Goal: Find specific page/section: Find specific page/section

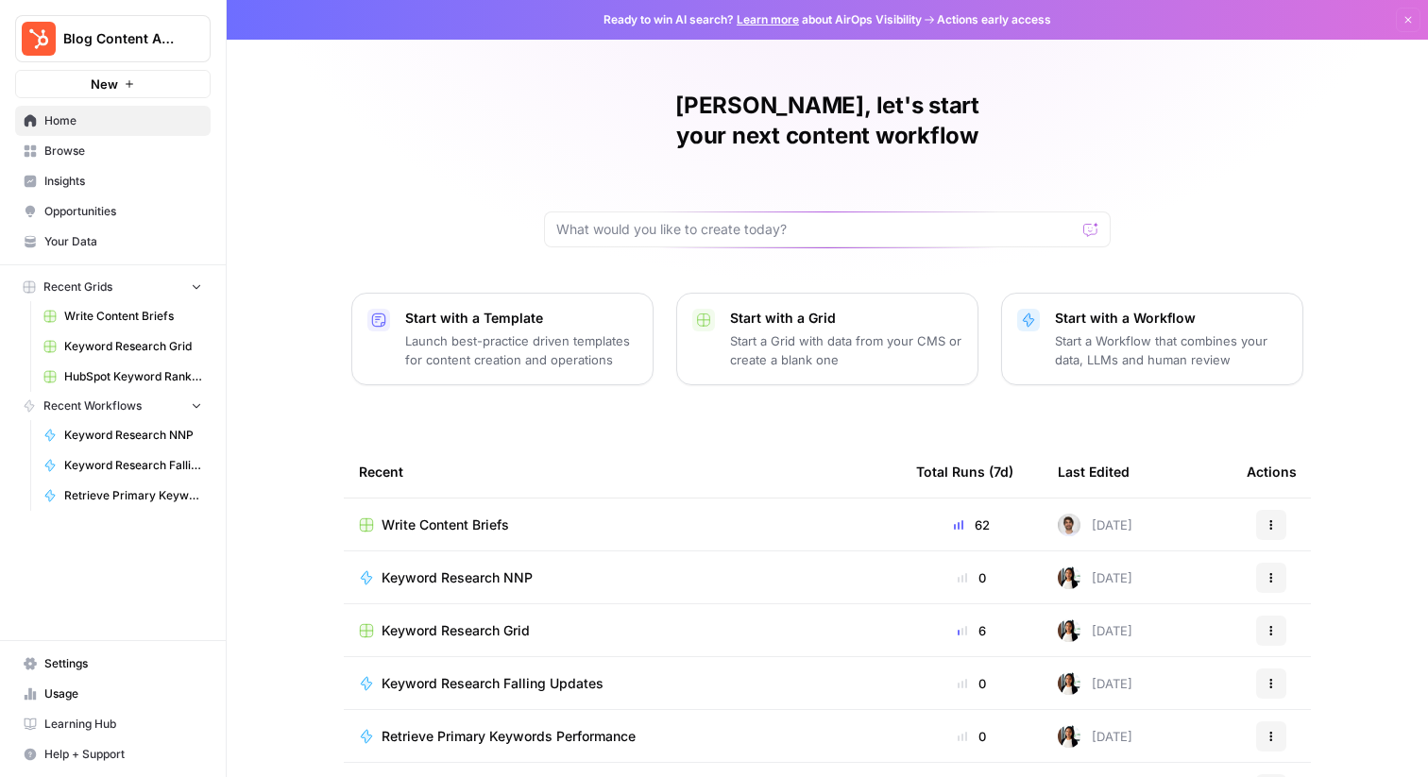
click at [107, 373] on span "HubSpot Keyword Rankings _ Pos 1 - 20 - Keyword Rankings - HubSpot.com.csv" at bounding box center [133, 376] width 138 height 17
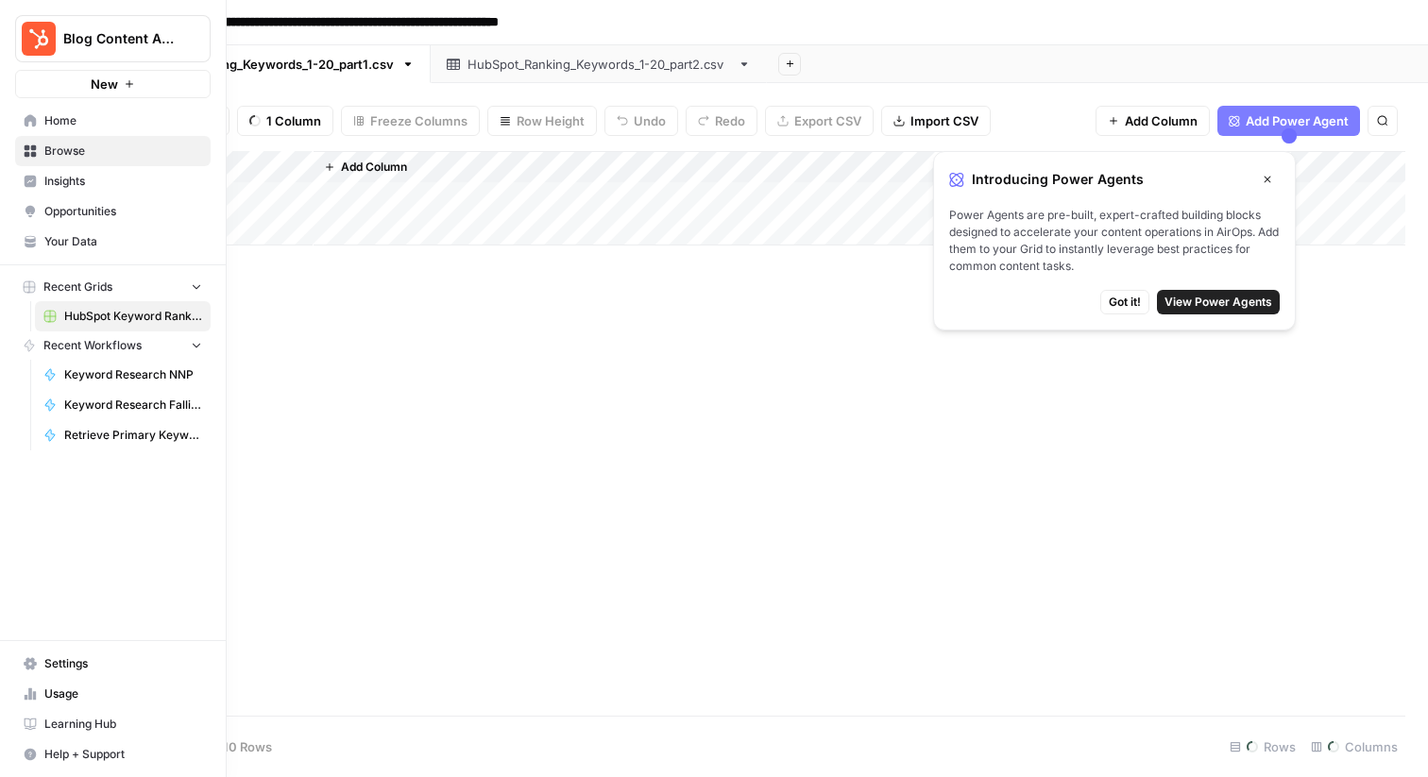
click at [111, 286] on span "Recent Grids" at bounding box center [77, 287] width 69 height 17
click at [114, 381] on span "Keyword Research NNP" at bounding box center [133, 375] width 138 height 17
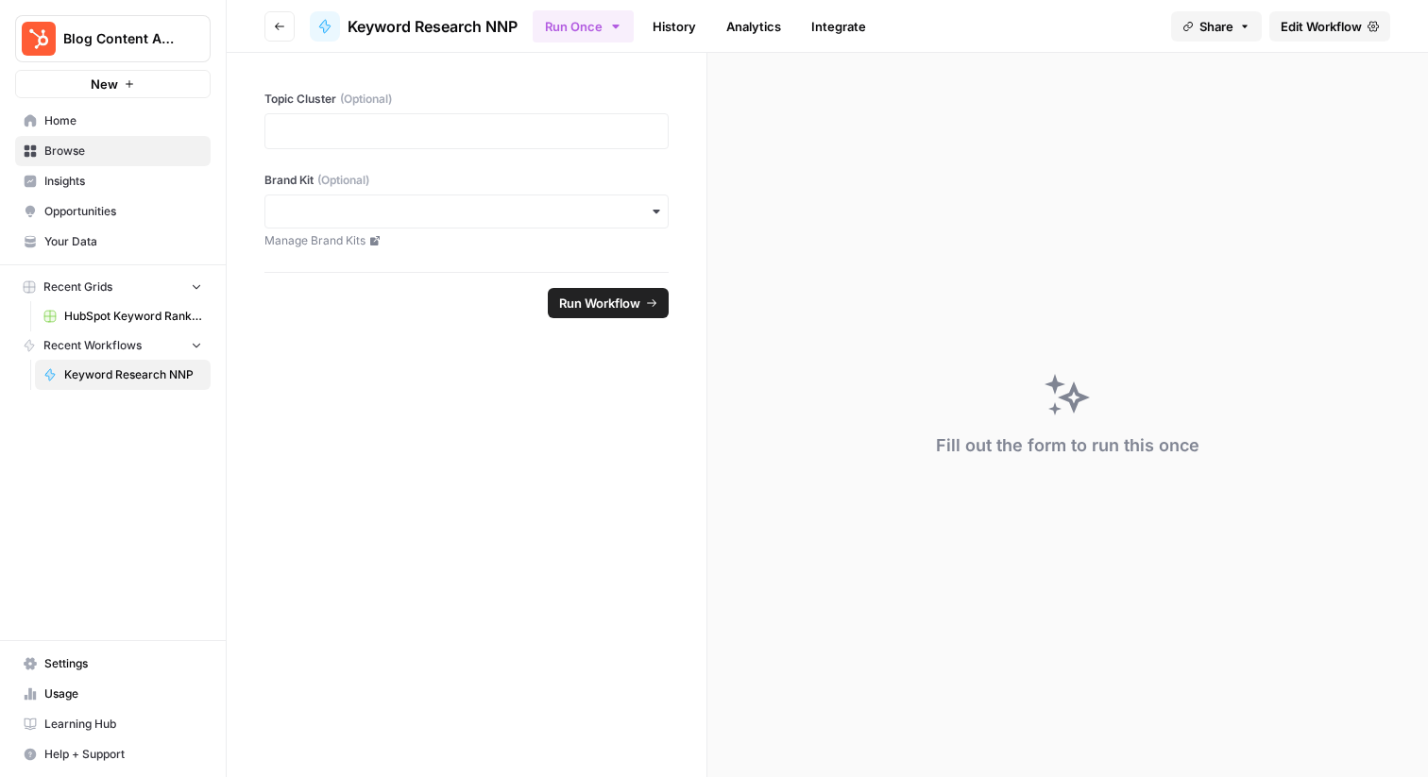
click at [65, 127] on span "Home" at bounding box center [123, 120] width 158 height 17
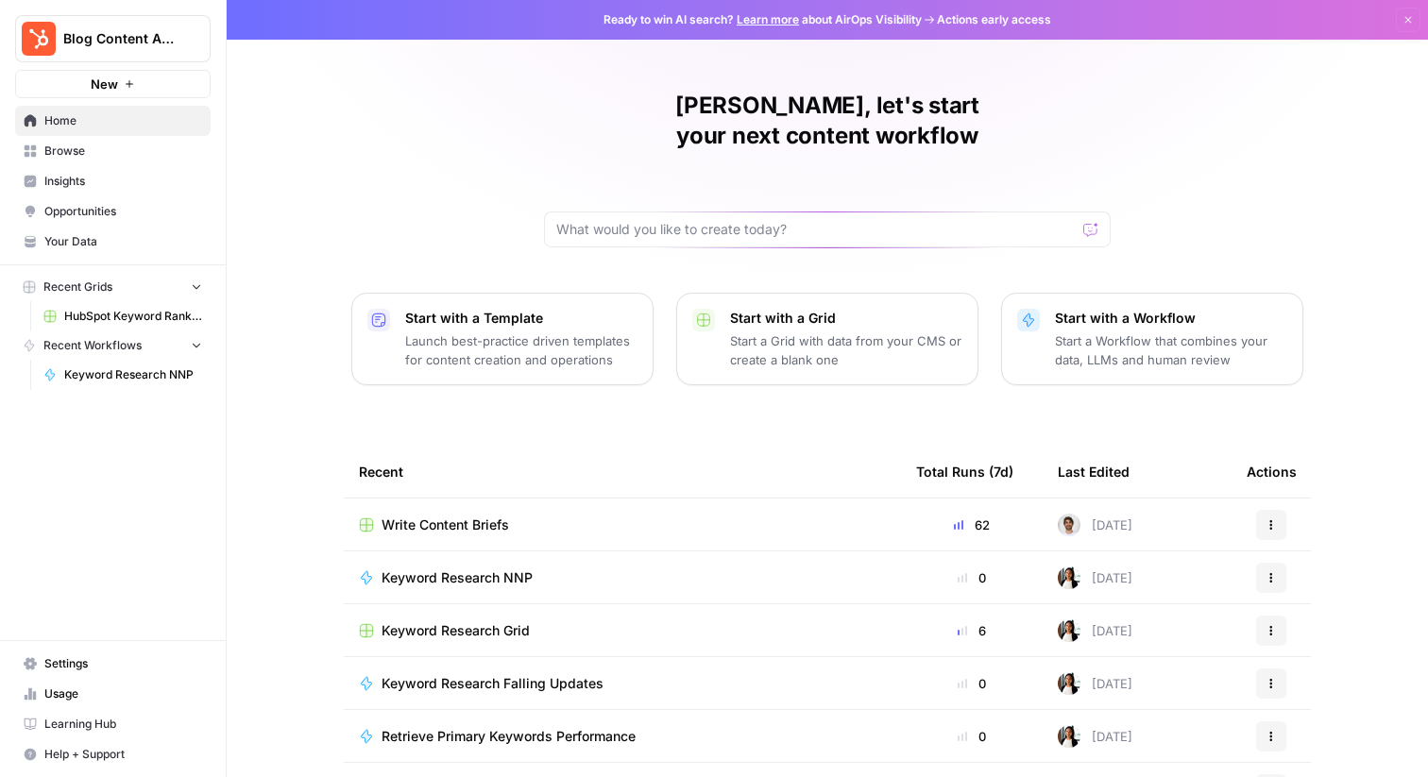
click at [91, 319] on span "HubSpot Keyword Rankings _ Pos 1 - 20 - Keyword Rankings - HubSpot.com.csv" at bounding box center [133, 316] width 138 height 17
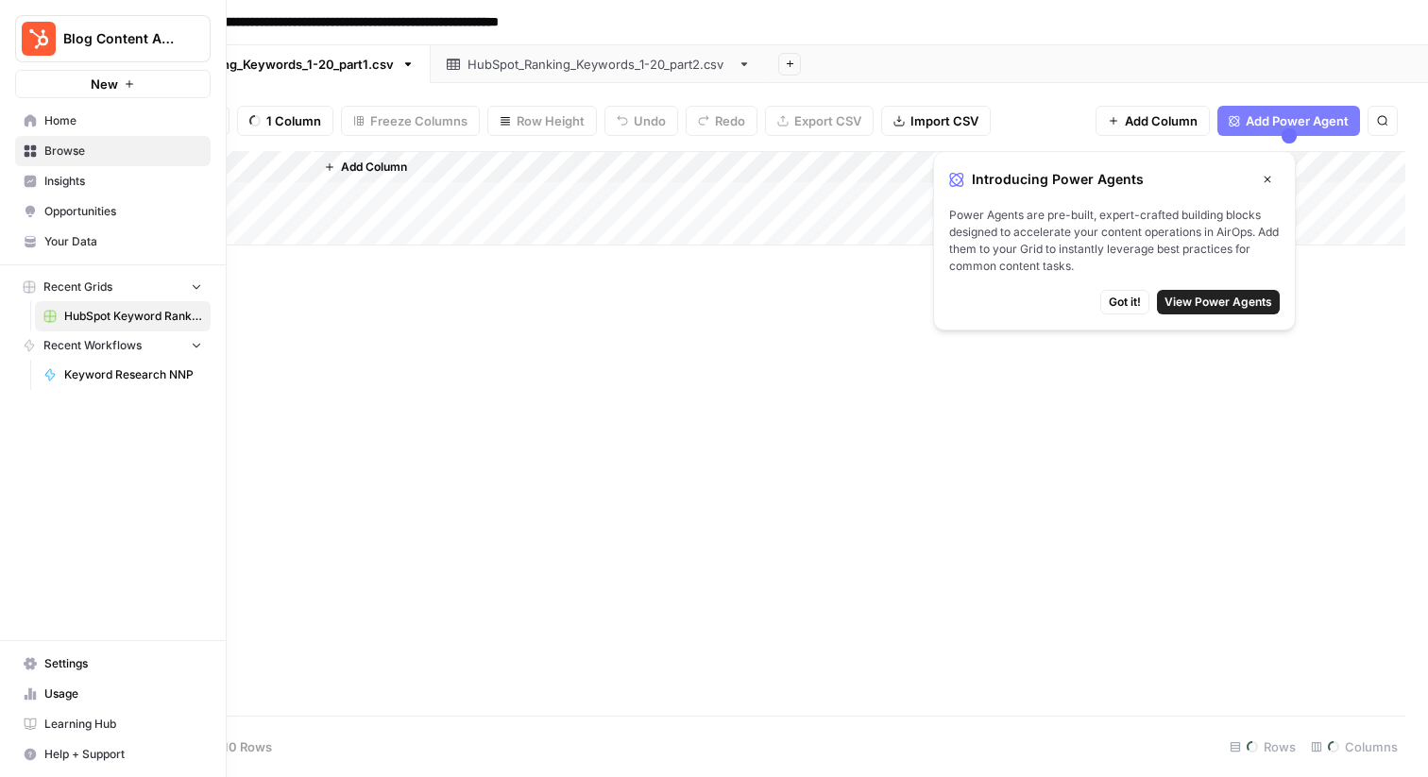
click at [77, 109] on link "Home" at bounding box center [113, 121] width 196 height 30
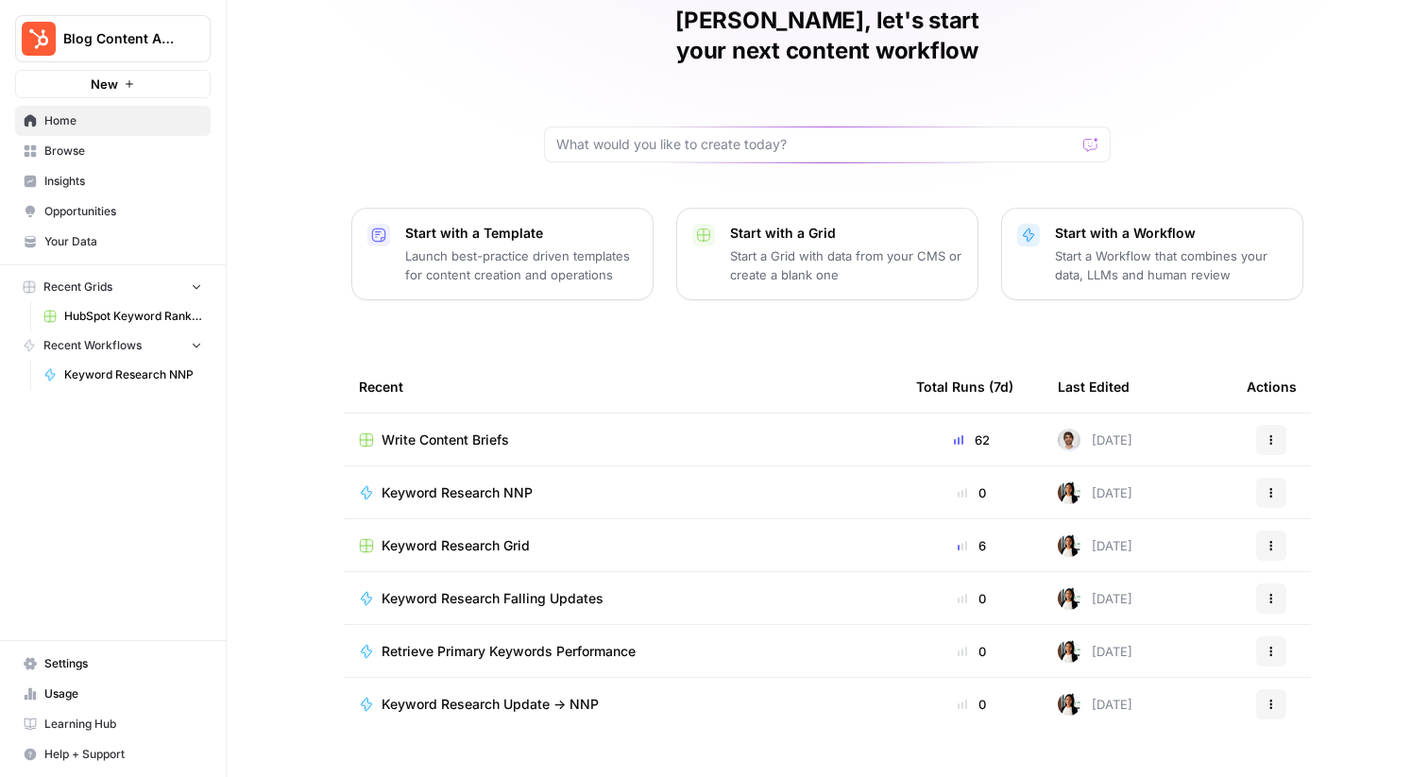
scroll to position [92, 0]
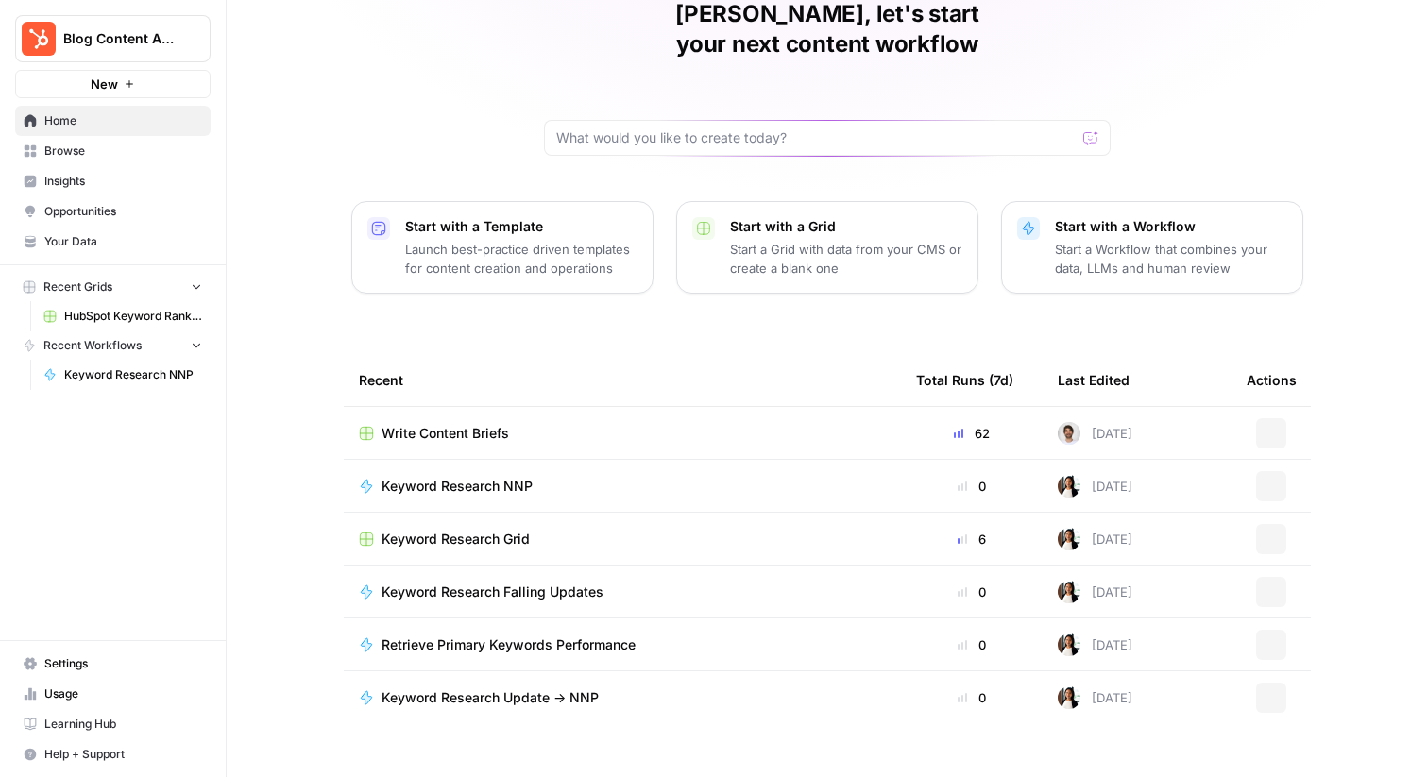
click at [523, 530] on span "Keyword Research Grid" at bounding box center [456, 539] width 148 height 19
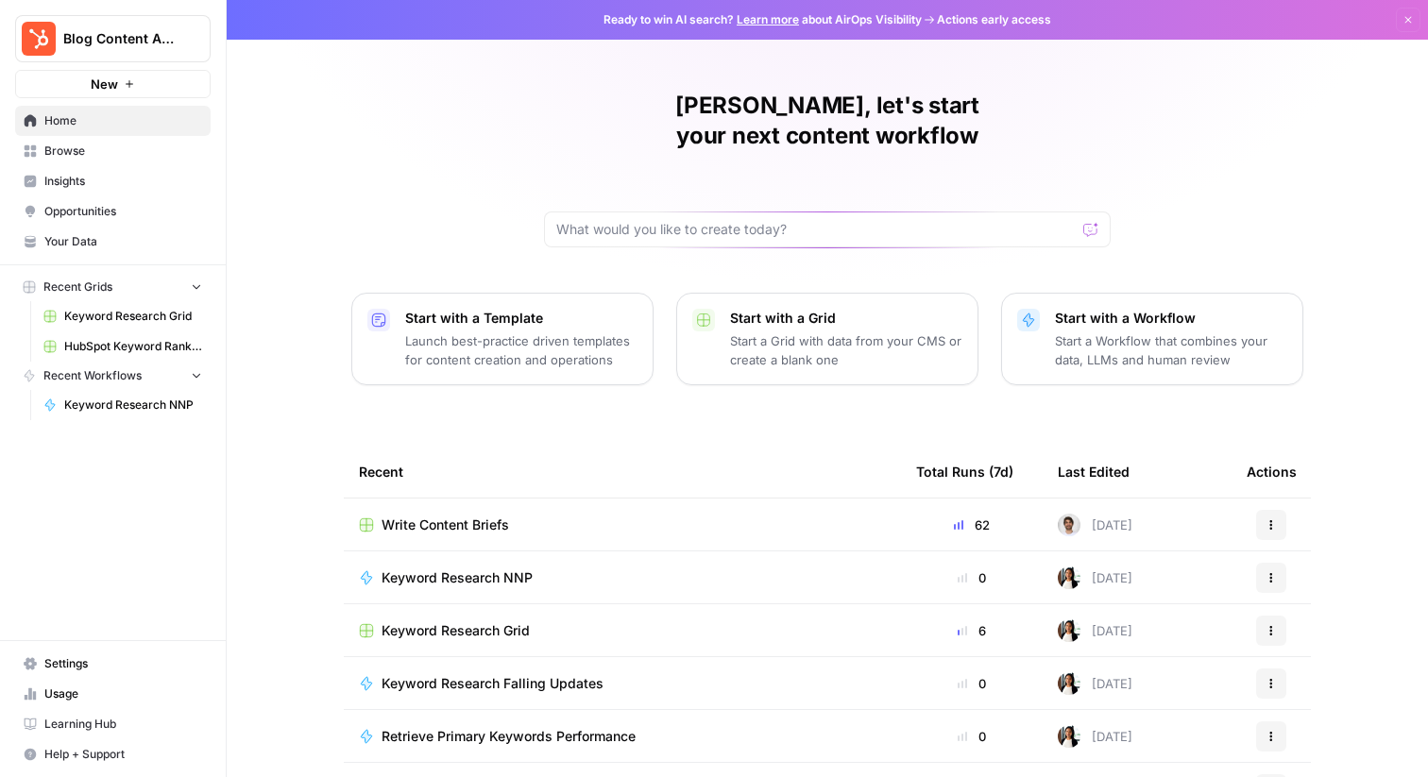
click at [496, 622] on span "Keyword Research Grid" at bounding box center [456, 631] width 148 height 19
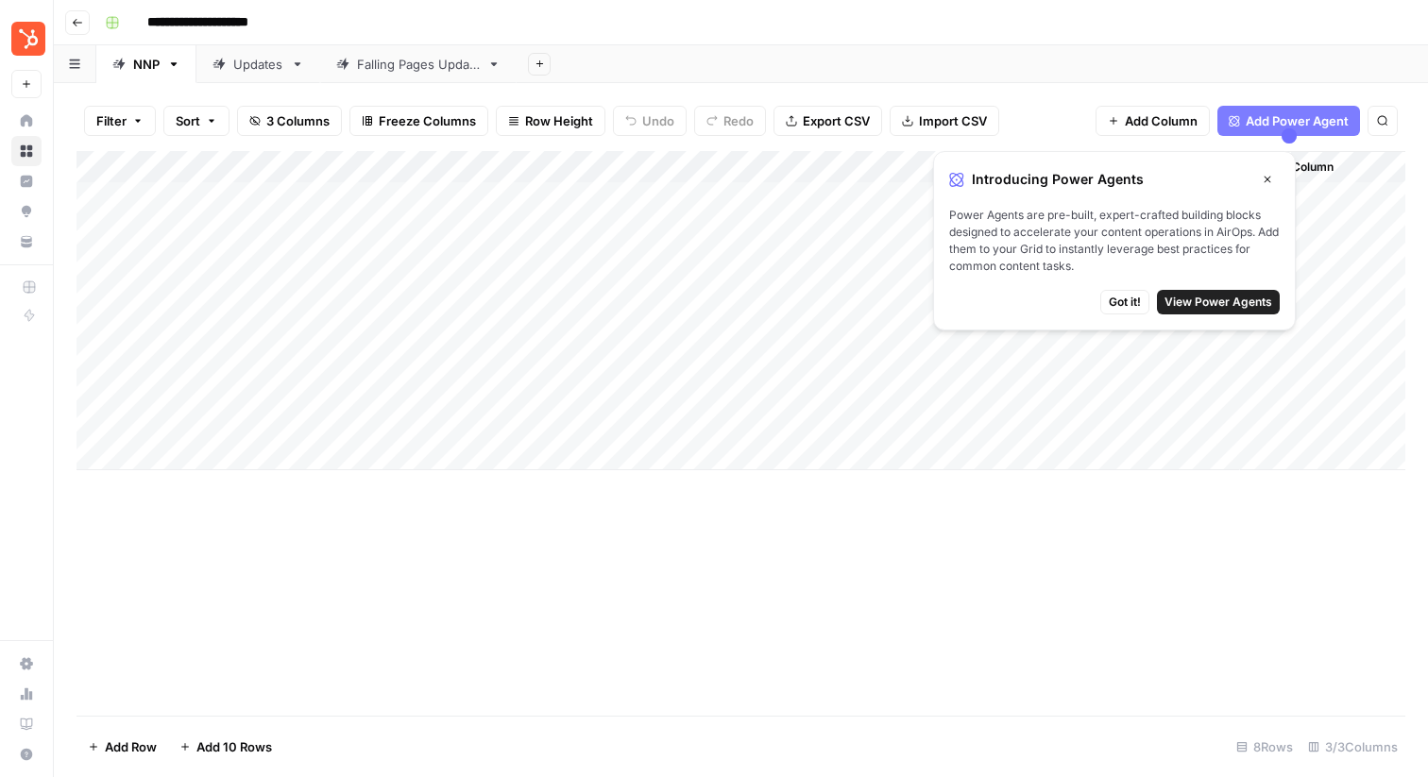
click at [399, 62] on div "Falling Pages Update" at bounding box center [418, 64] width 123 height 19
click at [1125, 299] on span "Got it!" at bounding box center [1125, 302] width 32 height 17
